Goal: Communication & Community: Answer question/provide support

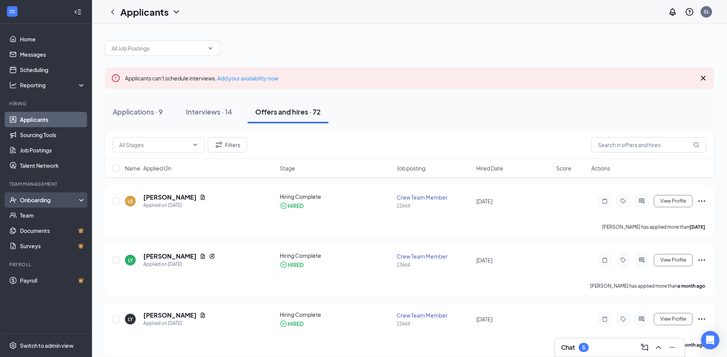
click at [82, 201] on div "Onboarding" at bounding box center [46, 199] width 92 height 15
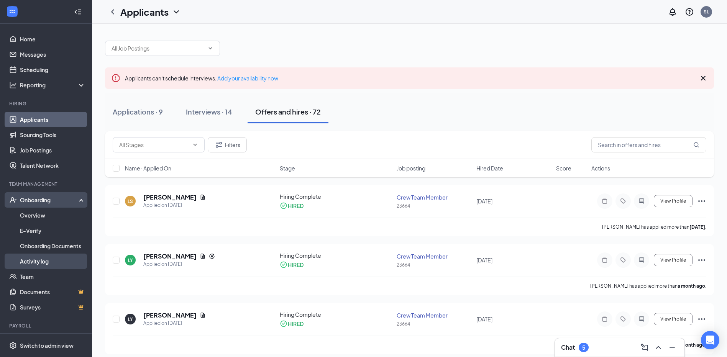
click at [57, 260] on link "Activity log" at bounding box center [53, 261] width 66 height 15
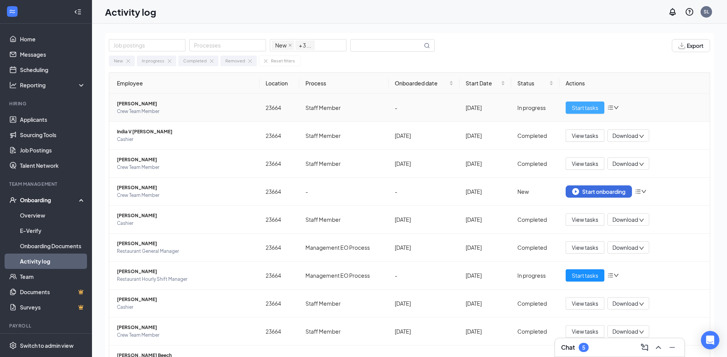
click at [575, 111] on span "Start tasks" at bounding box center [585, 107] width 26 height 8
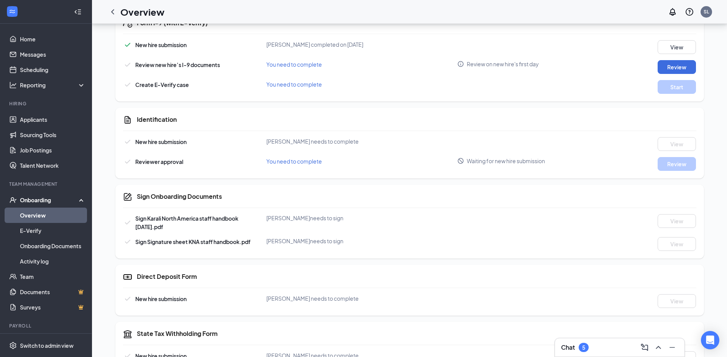
scroll to position [236, 0]
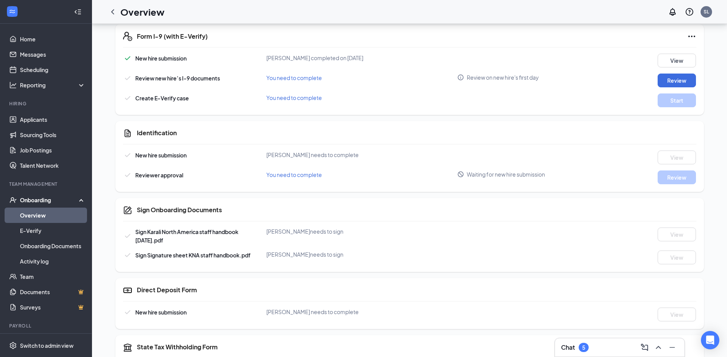
click at [73, 200] on div "Onboarding" at bounding box center [46, 199] width 92 height 15
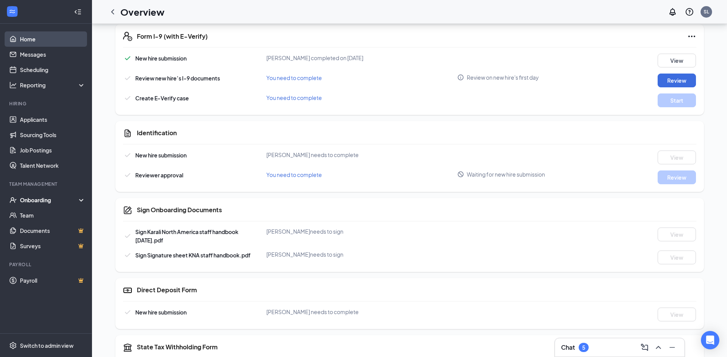
drag, startPoint x: 74, startPoint y: 38, endPoint x: 32, endPoint y: 43, distance: 42.1
click at [32, 43] on link "Home" at bounding box center [53, 38] width 66 height 15
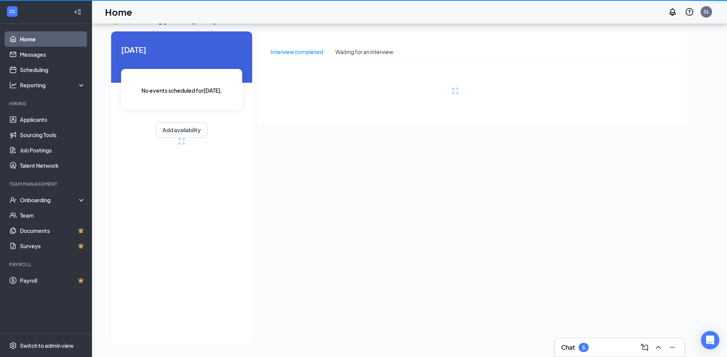
scroll to position [16, 0]
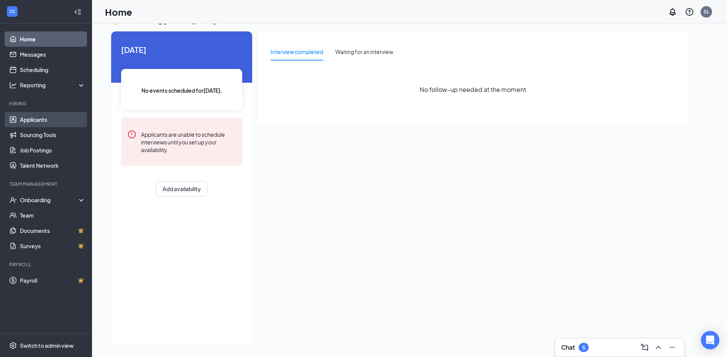
click at [38, 123] on link "Applicants" at bounding box center [53, 119] width 66 height 15
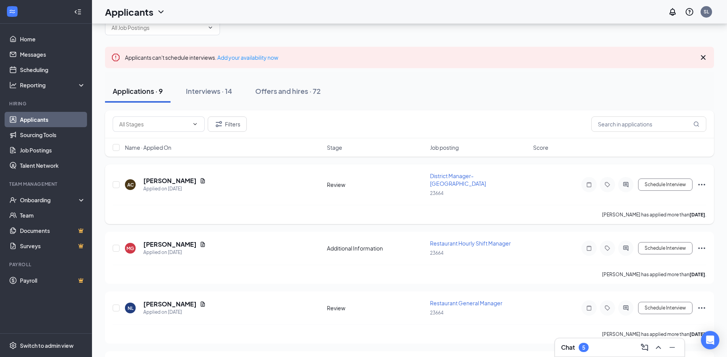
scroll to position [38, 0]
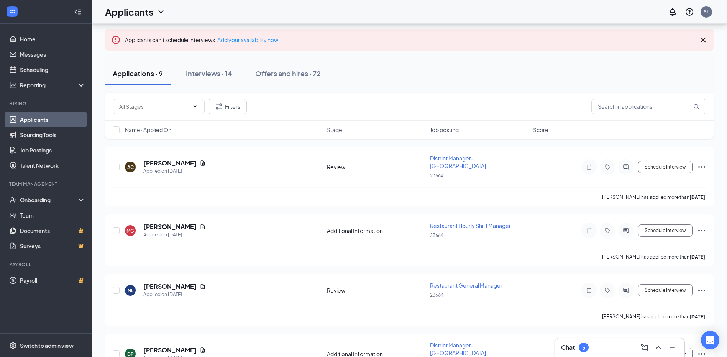
click at [301, 74] on div "Offers and hires · 72" at bounding box center [288, 74] width 66 height 10
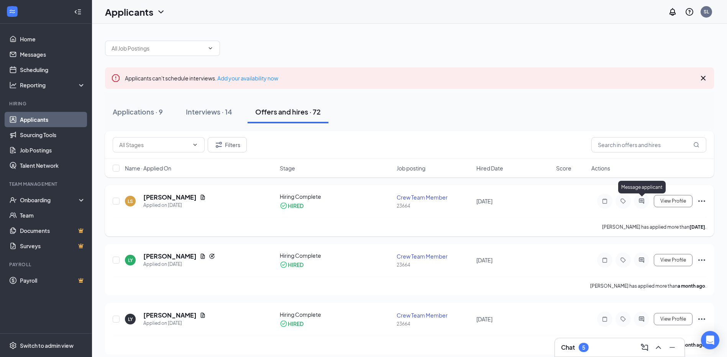
click at [639, 200] on icon "ActiveChat" at bounding box center [641, 201] width 9 height 6
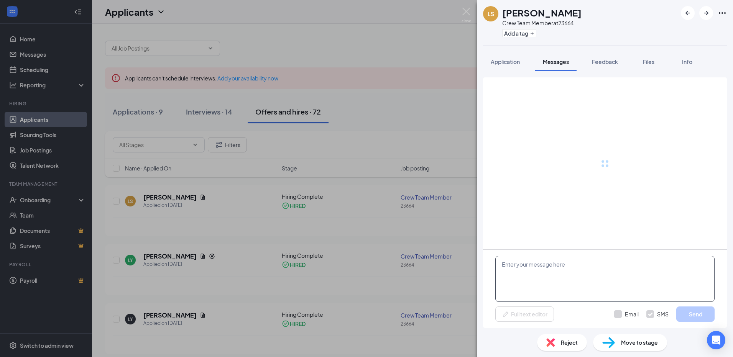
click at [551, 287] on textarea at bounding box center [604, 279] width 219 height 46
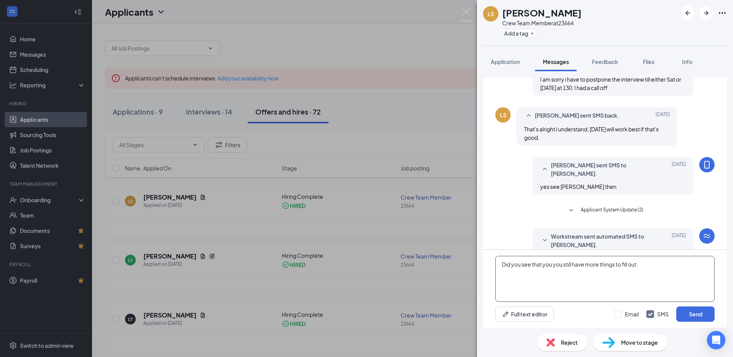
scroll to position [98, 0]
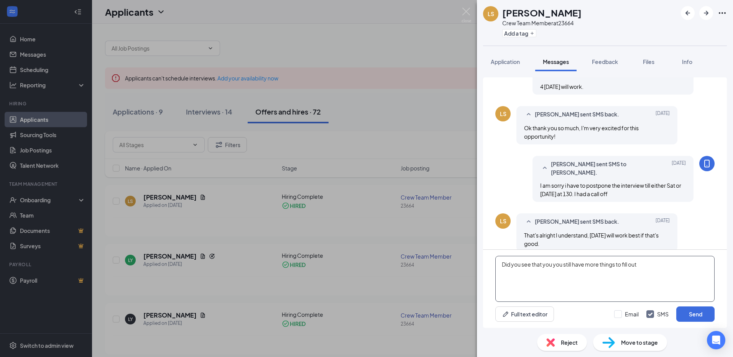
drag, startPoint x: 553, startPoint y: 267, endPoint x: 563, endPoint y: 266, distance: 10.0
click at [563, 266] on textarea "Did you see that you you still have more things to fill out" at bounding box center [604, 279] width 219 height 46
type textarea "Did you see that you still have more things to fill out"
click at [704, 317] on button "Send" at bounding box center [695, 314] width 38 height 15
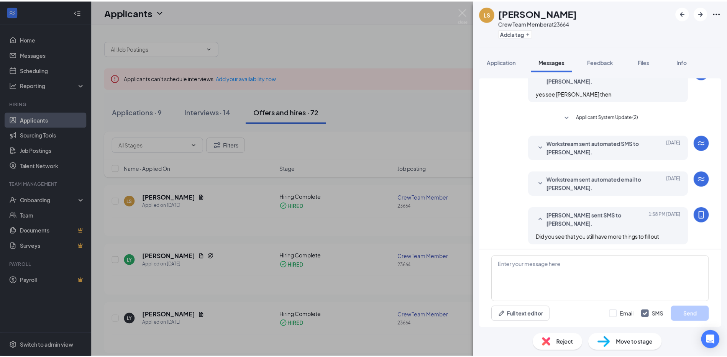
scroll to position [301, 0]
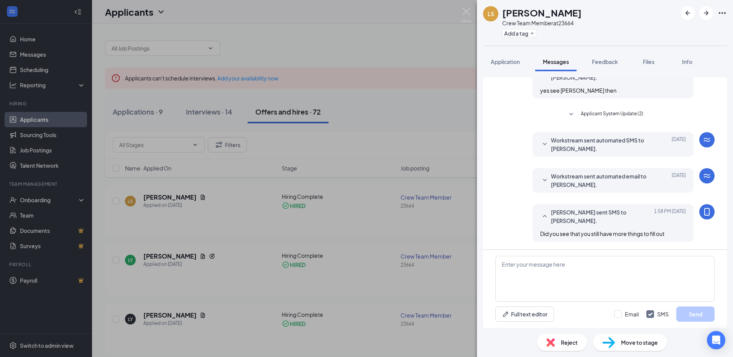
click at [441, 121] on div "LS [PERSON_NAME] Crew Team Member at 23664 Add a tag Application Messages Feedb…" at bounding box center [366, 178] width 733 height 357
